Goal: Check status: Check status

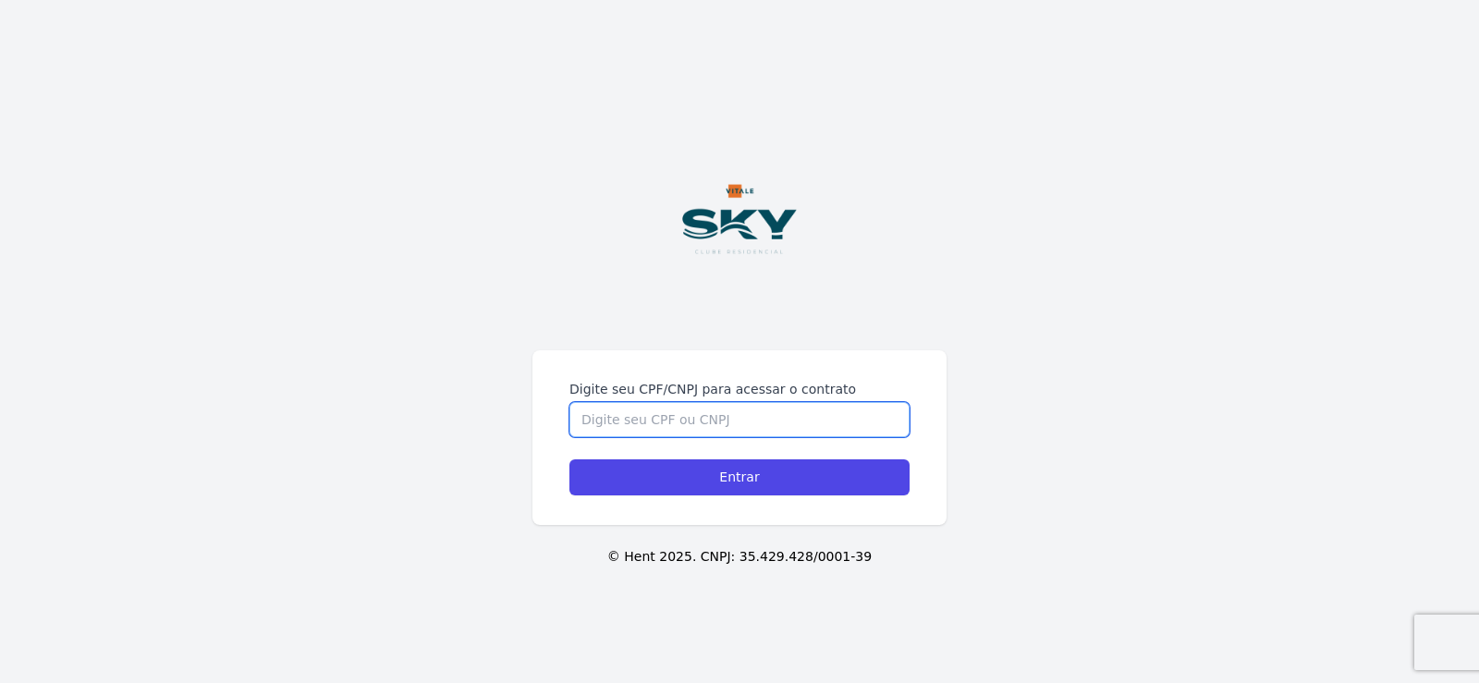
click at [734, 426] on input "Digite seu CPF/CNPJ para acessar o contrato" at bounding box center [740, 419] width 340 height 35
type input "60844119326"
click at [570, 460] on input "Entrar" at bounding box center [740, 478] width 340 height 36
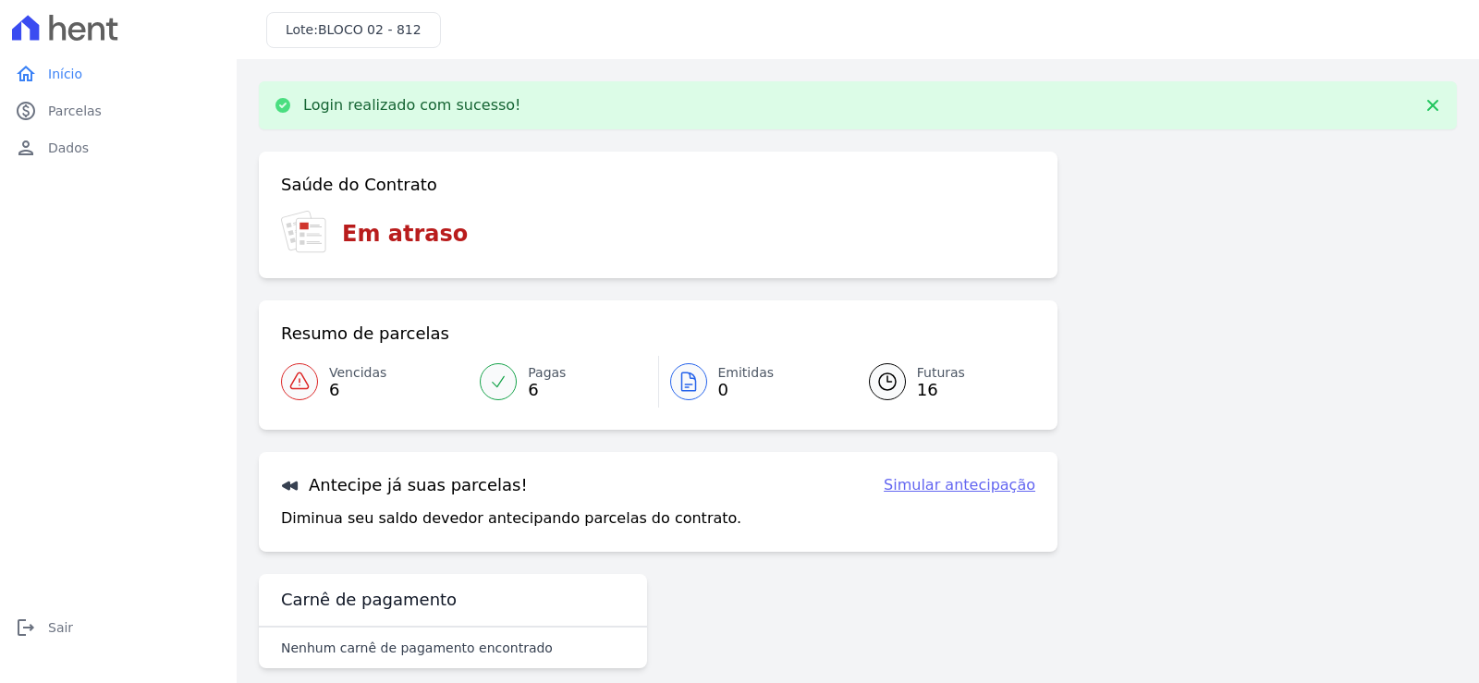
drag, startPoint x: 316, startPoint y: 31, endPoint x: 415, endPoint y: 31, distance: 98.9
click at [415, 31] on div "Lote: BLOCO 02 - 812" at bounding box center [353, 30] width 175 height 36
copy h3 "BLOCO 02 - 812"
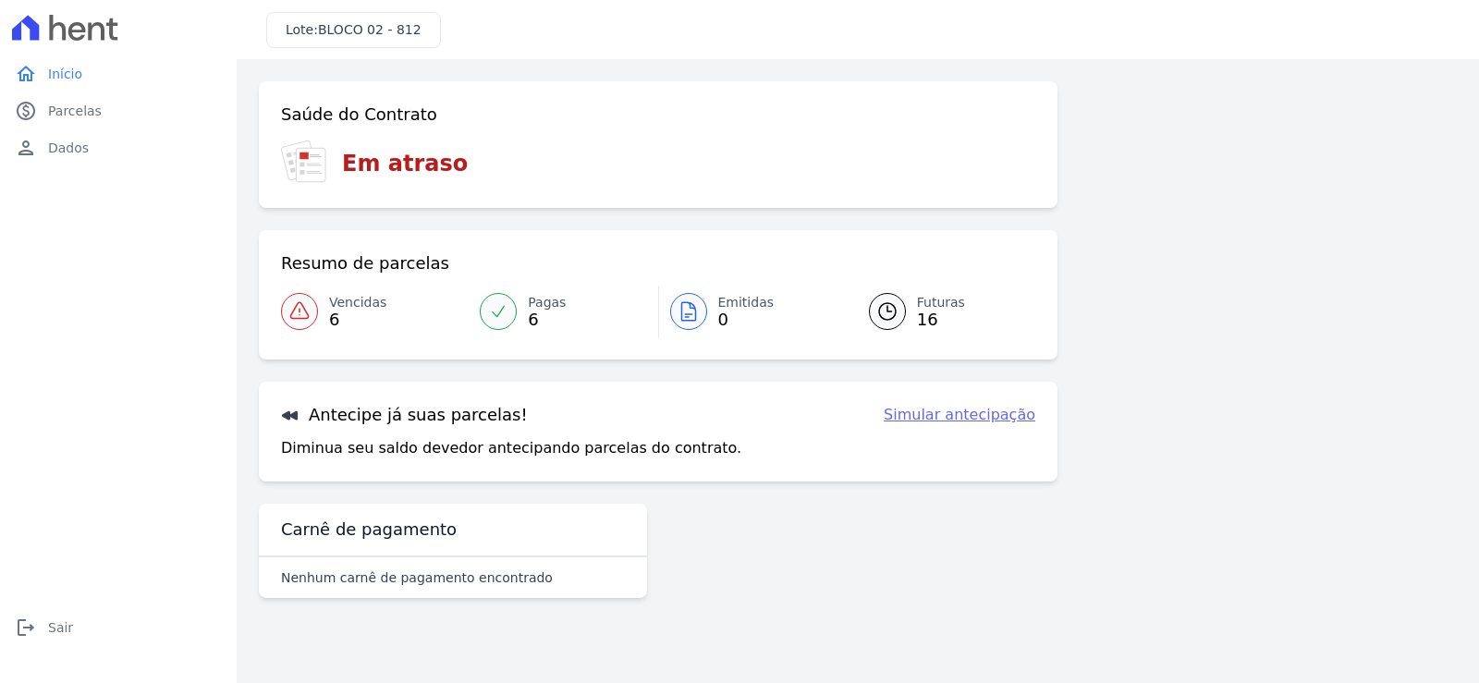
click at [497, 314] on icon at bounding box center [498, 311] width 18 height 18
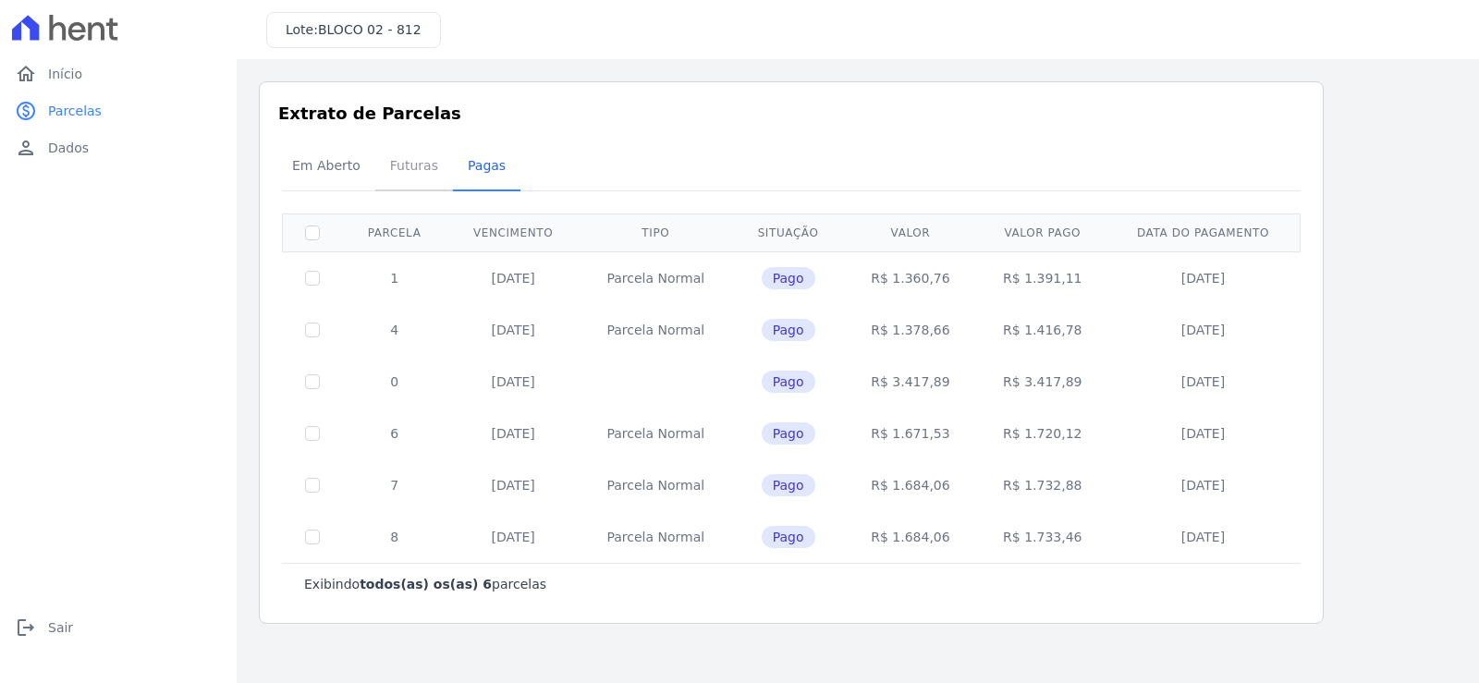
click at [411, 175] on span "Futuras" at bounding box center [414, 165] width 70 height 37
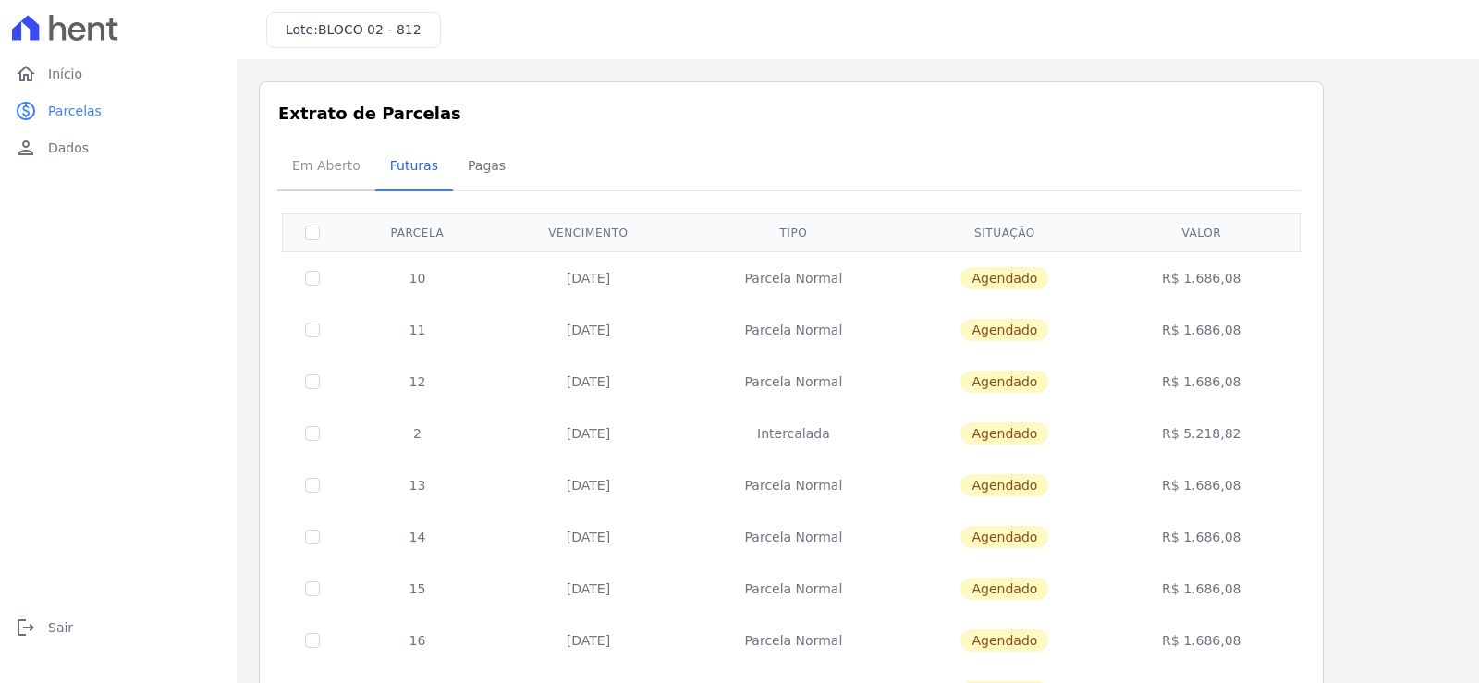
click at [327, 158] on span "Em Aberto" at bounding box center [326, 165] width 91 height 37
